Goal: Check status: Check status

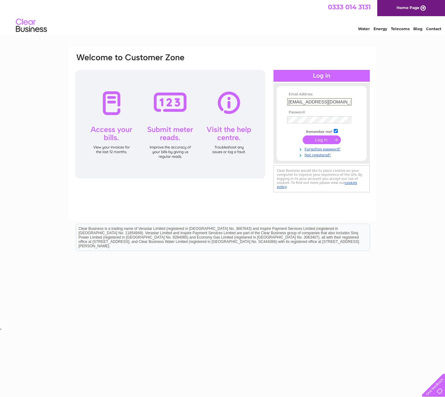
type input "[EMAIL_ADDRESS][DOMAIN_NAME]"
click at [321, 139] on input "submit" at bounding box center [321, 139] width 38 height 9
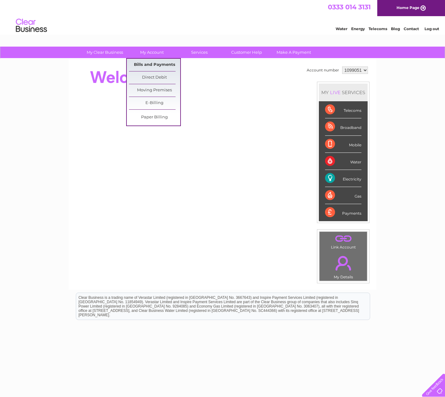
click at [152, 66] on link "Bills and Payments" at bounding box center [154, 65] width 51 height 12
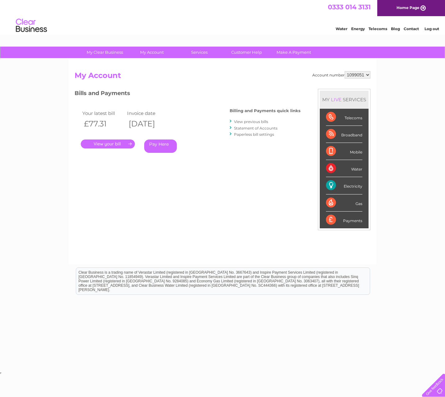
click at [98, 142] on link "." at bounding box center [108, 143] width 54 height 9
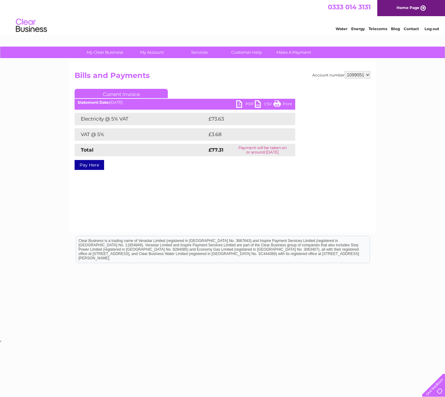
click at [237, 104] on link "PDF" at bounding box center [245, 104] width 19 height 9
